Goal: Transaction & Acquisition: Purchase product/service

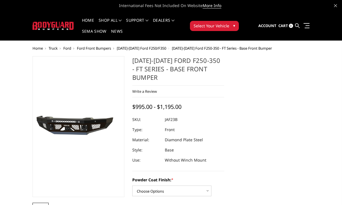
click at [189, 48] on span "[DATE]-[DATE] Ford F250-350 - FT Series - Base Front Bumper" at bounding box center [222, 48] width 100 height 5
click at [207, 49] on span "2023-2025 Ford F250-350 - FT Series - Base Front Bumper" at bounding box center [222, 48] width 100 height 5
click at [140, 50] on span "[DATE]-[DATE] Ford F250/F350" at bounding box center [141, 48] width 49 height 5
click at [140, 49] on span "[DATE]-[DATE] Ford F250/F350" at bounding box center [141, 48] width 49 height 5
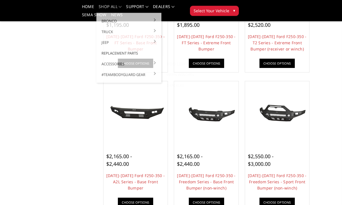
scroll to position [139, 0]
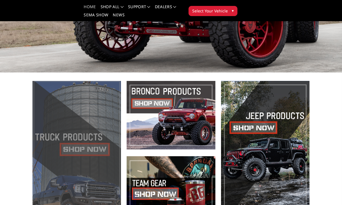
scroll to position [108, 0]
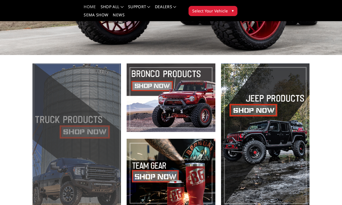
click at [90, 131] on span at bounding box center [77, 136] width 88 height 144
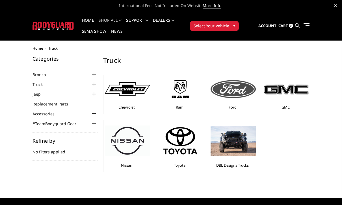
click at [233, 96] on img at bounding box center [233, 89] width 45 height 18
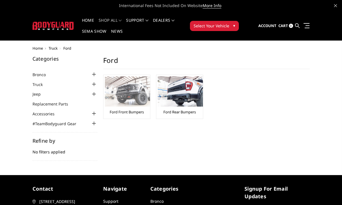
click at [139, 114] on link "Ford Front Bumpers" at bounding box center [127, 112] width 34 height 5
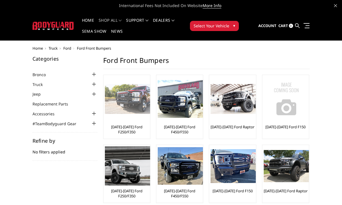
click at [133, 114] on div at bounding box center [127, 99] width 45 height 45
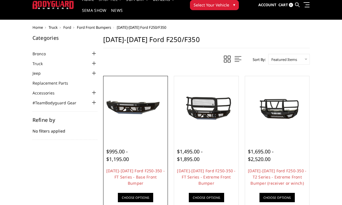
scroll to position [5, 0]
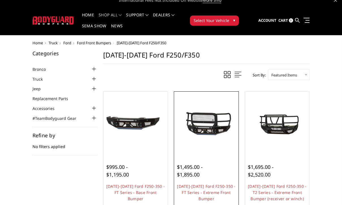
click at [209, 120] on img at bounding box center [207, 124] width 62 height 29
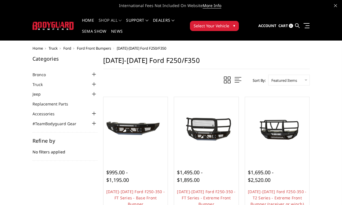
scroll to position [23, 0]
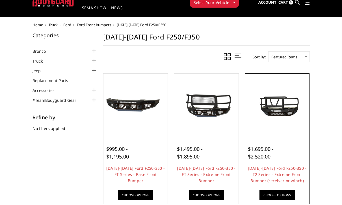
click at [278, 105] on img at bounding box center [277, 106] width 62 height 34
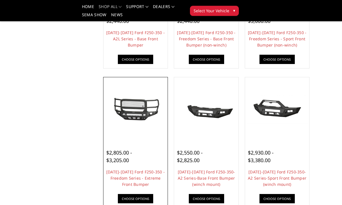
scroll to position [282, 0]
click at [134, 105] on img at bounding box center [136, 110] width 62 height 34
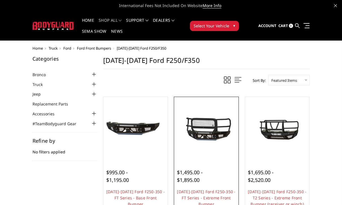
scroll to position [27, 0]
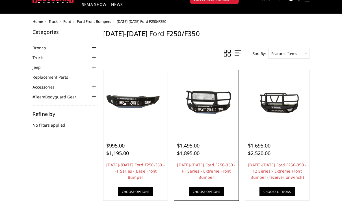
click at [209, 103] on img at bounding box center [207, 102] width 62 height 29
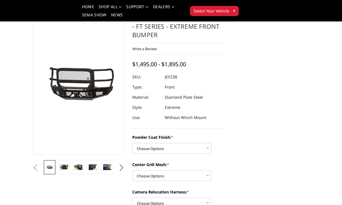
scroll to position [36, 0]
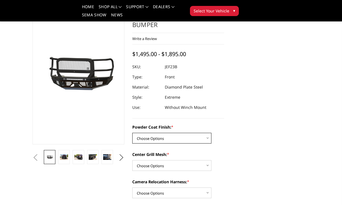
select select "3264"
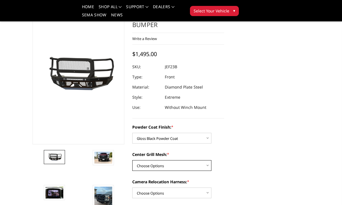
select select "3267"
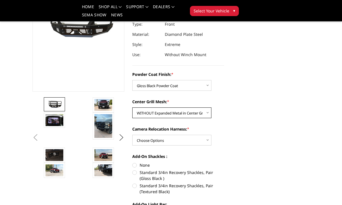
scroll to position [122, 0]
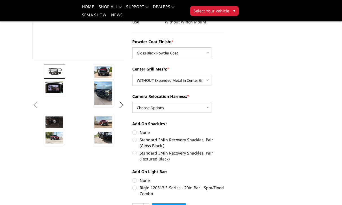
click at [135, 142] on label "Standard 3/4in Recovery Shackles, Pair (Gloss Black )" at bounding box center [178, 143] width 92 height 12
click at [224, 130] on input "Standard 3/4in Recovery Shackles, Pair (Gloss Black )" at bounding box center [224, 130] width 0 height 0
radio input "true"
select select "3268"
click at [135, 188] on label "Rigid 120313 E-Series - 20in Bar - Spot/Flood Combo" at bounding box center [178, 191] width 92 height 12
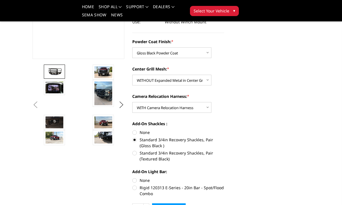
click at [224, 178] on input "Rigid 120313 E-Series - 20in Bar - Spot/Flood Combo" at bounding box center [224, 178] width 0 height 0
radio input "true"
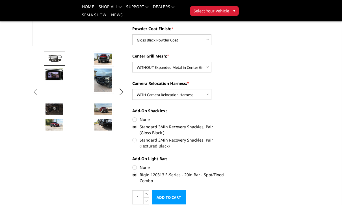
scroll to position [123, 0]
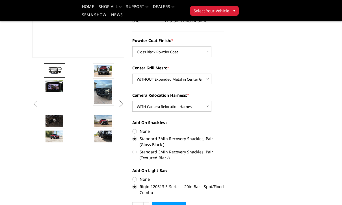
click at [55, 72] on img at bounding box center [55, 71] width 18 height 8
click at [102, 72] on img at bounding box center [103, 71] width 18 height 12
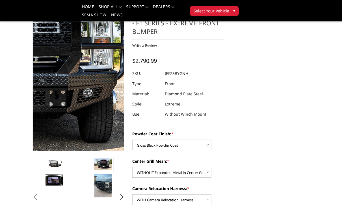
scroll to position [23, 0]
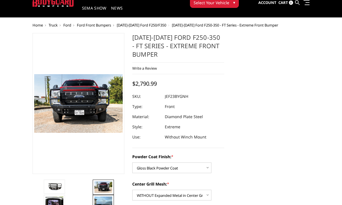
click at [105, 205] on img at bounding box center [103, 209] width 18 height 24
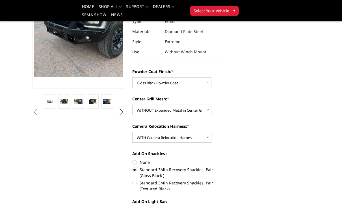
scroll to position [94, 0]
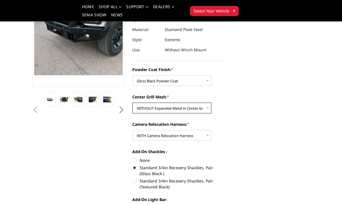
select select "3266"
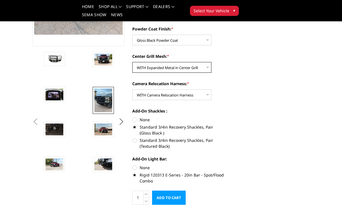
scroll to position [177, 0]
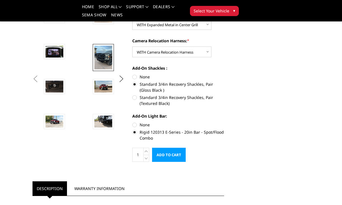
click at [170, 158] on input "Add to Cart" at bounding box center [169, 155] width 34 height 14
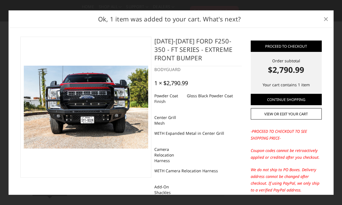
click at [325, 25] on span "×" at bounding box center [325, 19] width 5 height 12
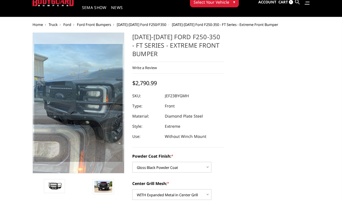
scroll to position [0, 0]
